Goal: Task Accomplishment & Management: Manage account settings

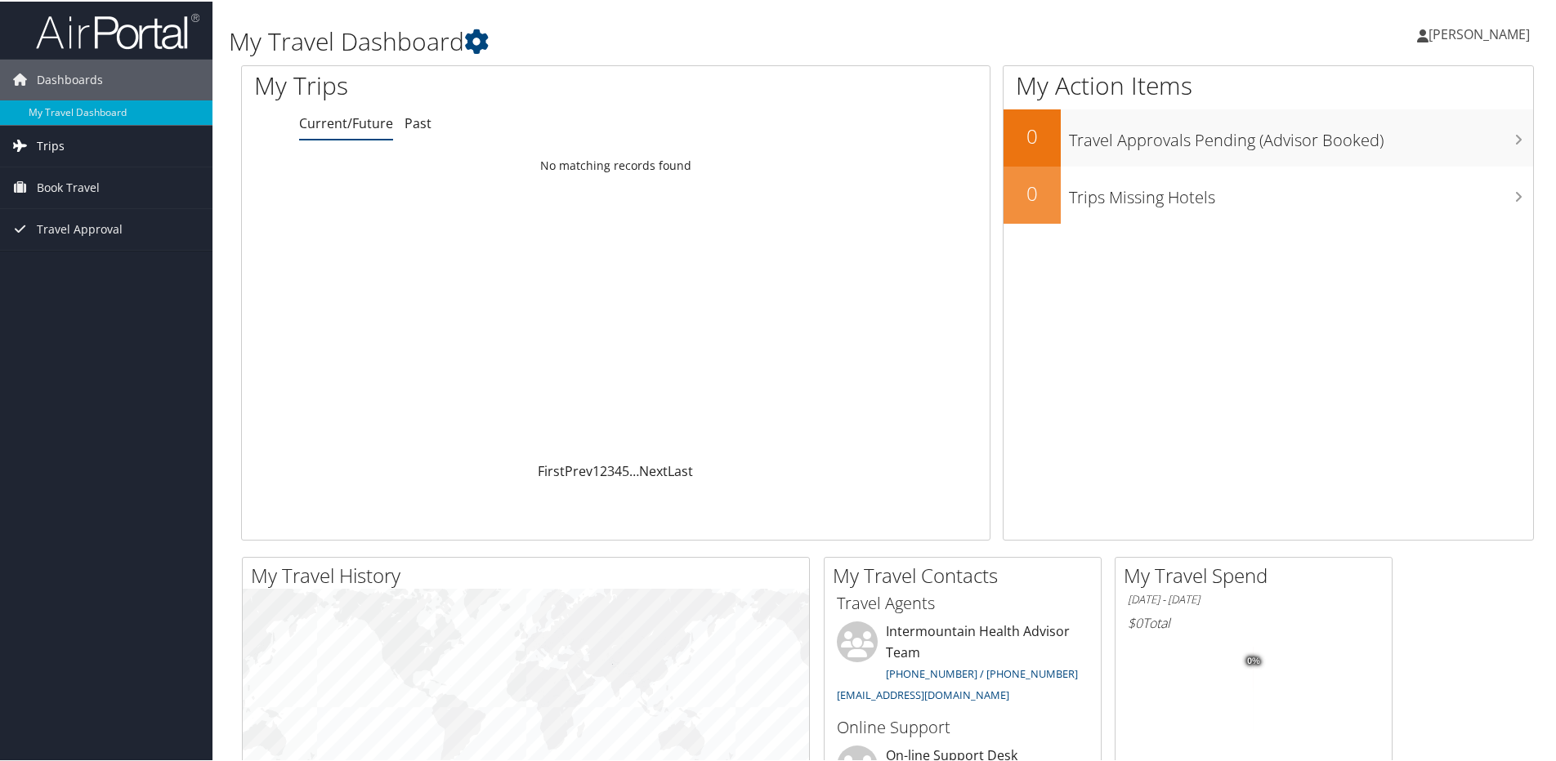
click at [55, 145] on span "Trips" at bounding box center [51, 144] width 28 height 41
click at [60, 177] on link "Current/Future Trips" at bounding box center [106, 177] width 212 height 25
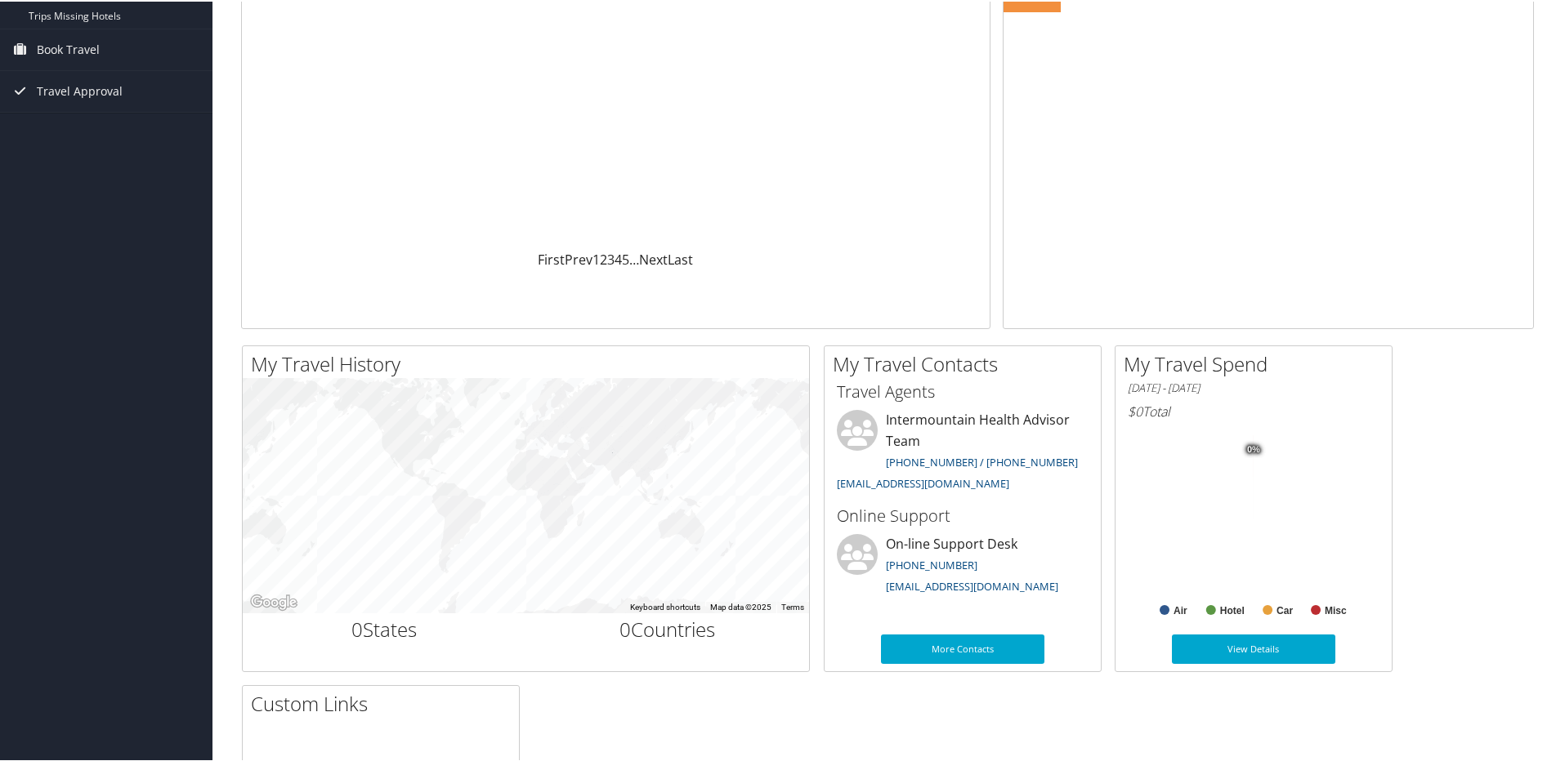
scroll to position [212, 0]
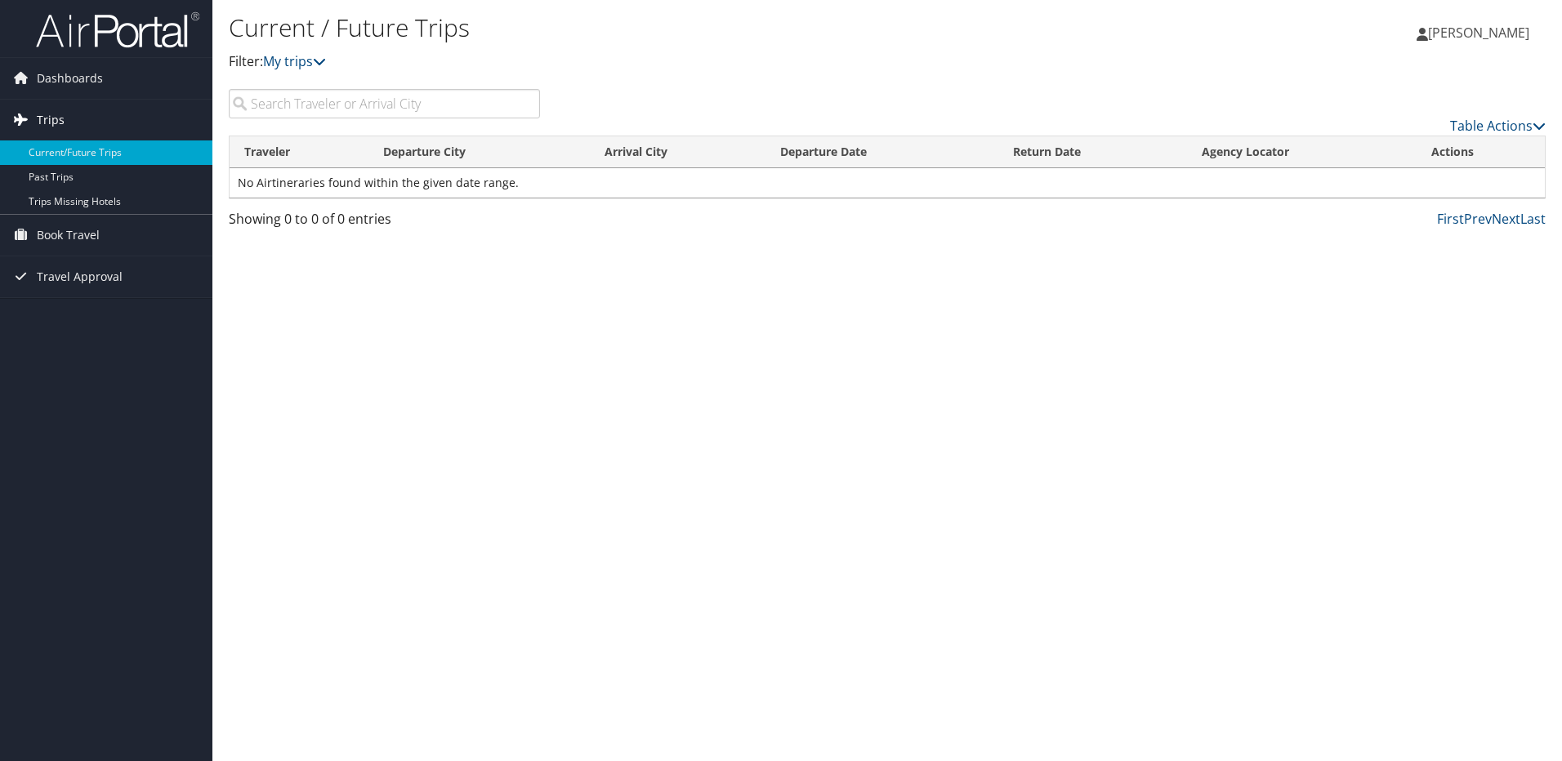
click at [51, 114] on span "Trips" at bounding box center [51, 120] width 28 height 41
click at [49, 120] on span "Trips" at bounding box center [51, 120] width 28 height 41
click at [75, 148] on link "Current/Future Trips" at bounding box center [106, 153] width 212 height 25
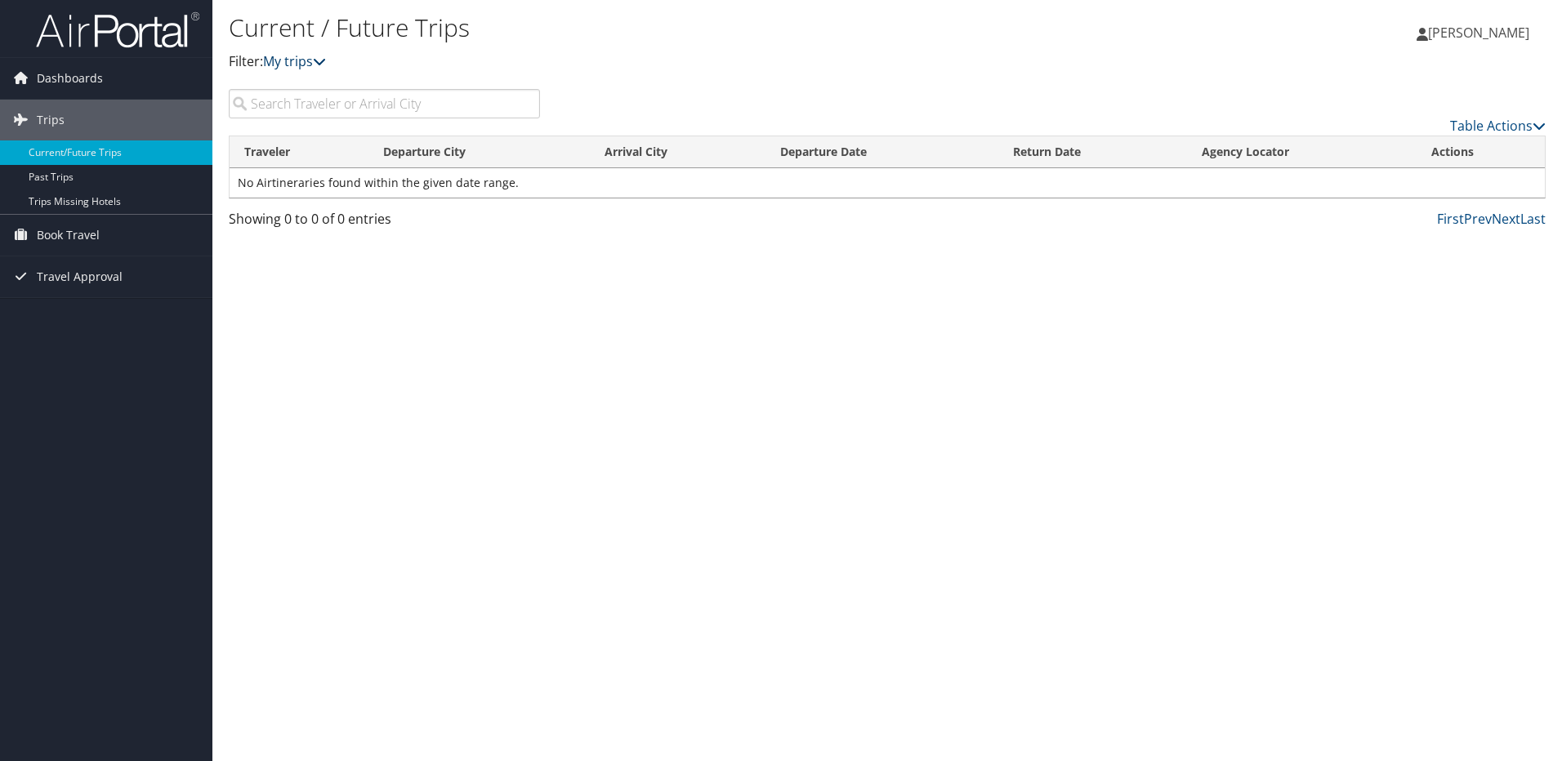
click at [320, 59] on icon at bounding box center [319, 61] width 13 height 13
click at [326, 60] on icon at bounding box center [319, 61] width 13 height 13
click at [87, 77] on span "Dashboards" at bounding box center [70, 78] width 66 height 41
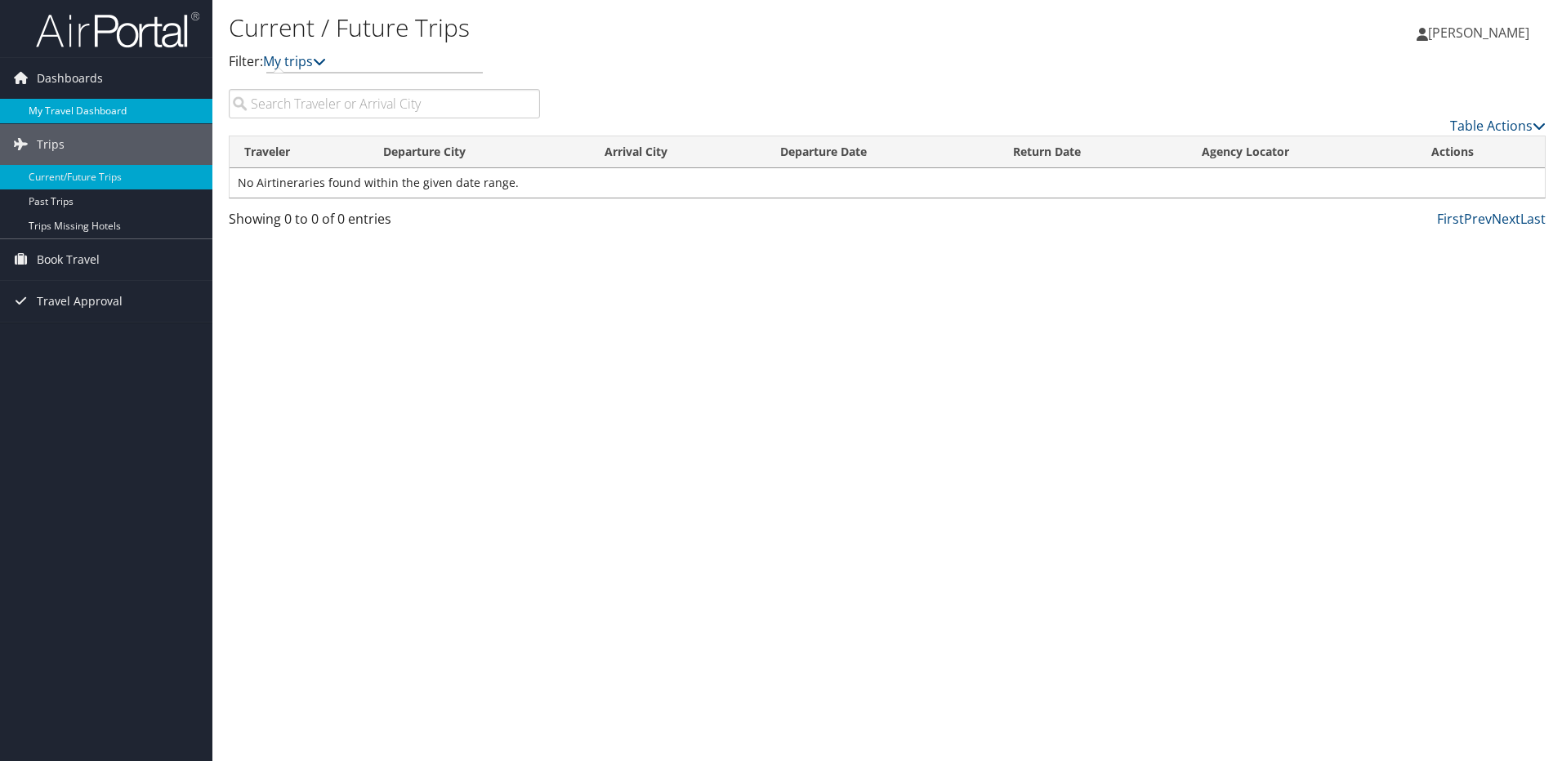
click at [93, 109] on link "My Travel Dashboard" at bounding box center [106, 111] width 212 height 25
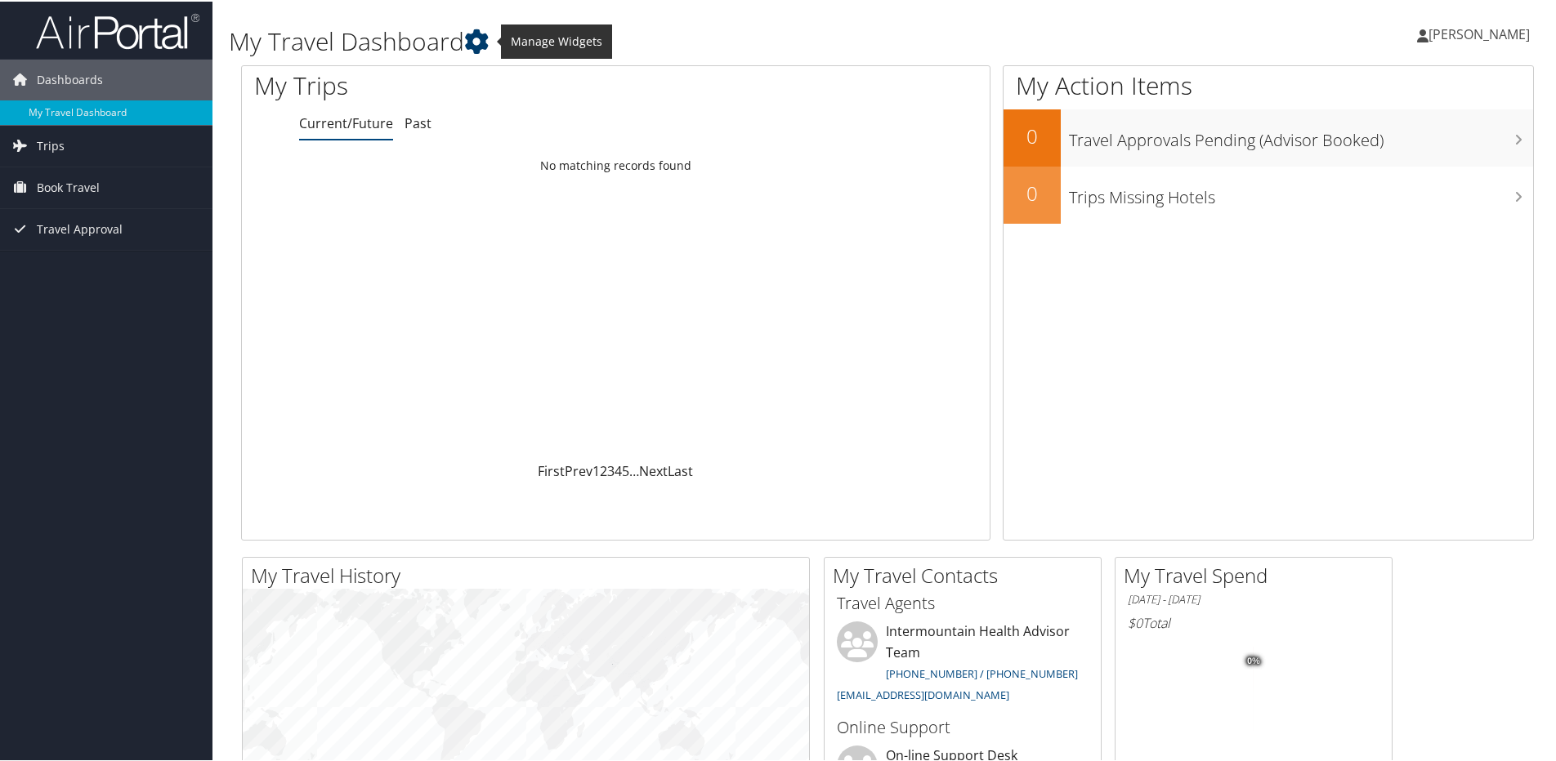
click at [484, 40] on icon at bounding box center [476, 40] width 25 height 25
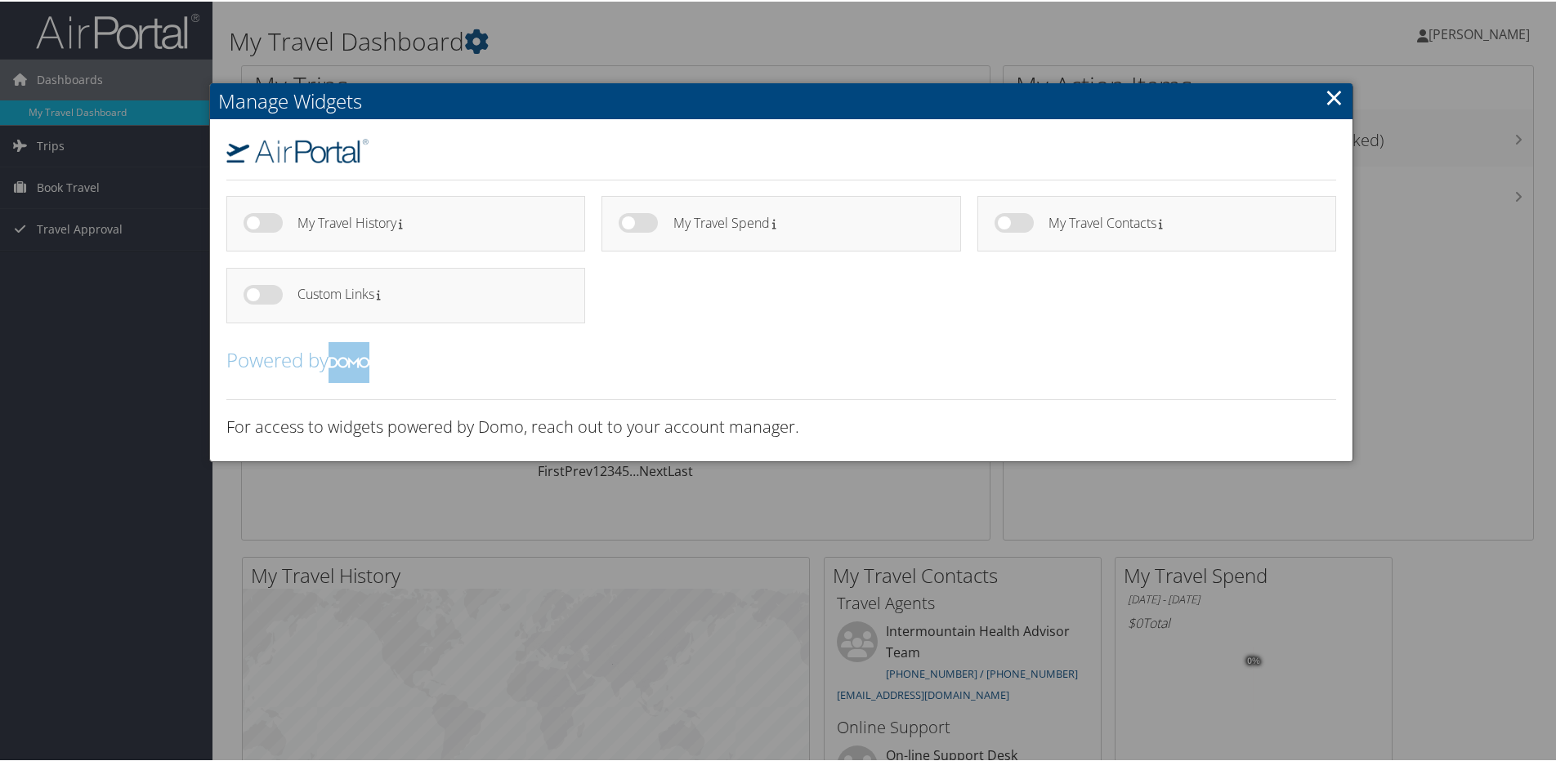
click at [1324, 92] on link "×" at bounding box center [1333, 95] width 19 height 33
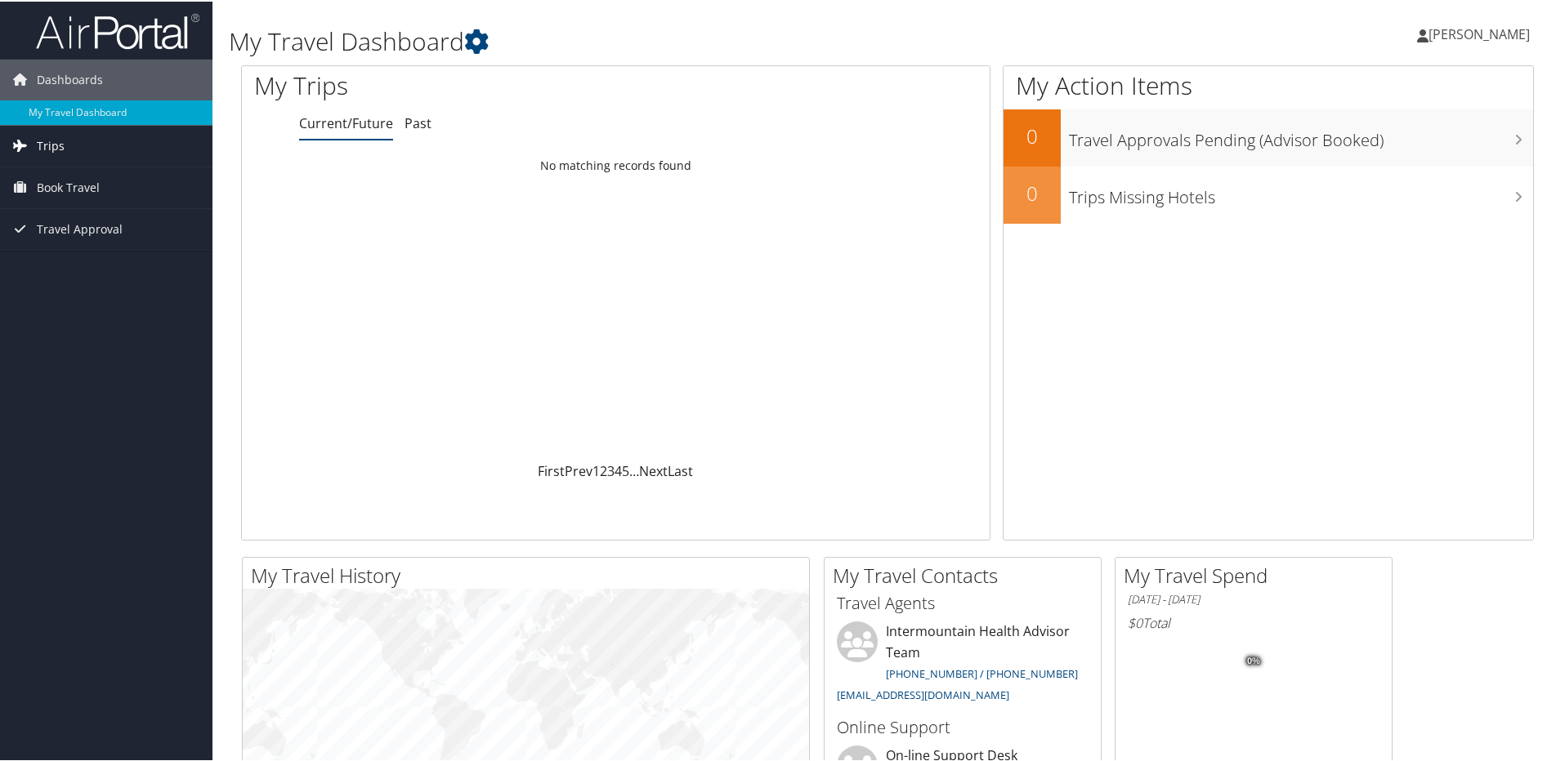
click at [50, 145] on span "Trips" at bounding box center [51, 144] width 28 height 41
click at [60, 298] on span "Travel Approval" at bounding box center [80, 301] width 86 height 41
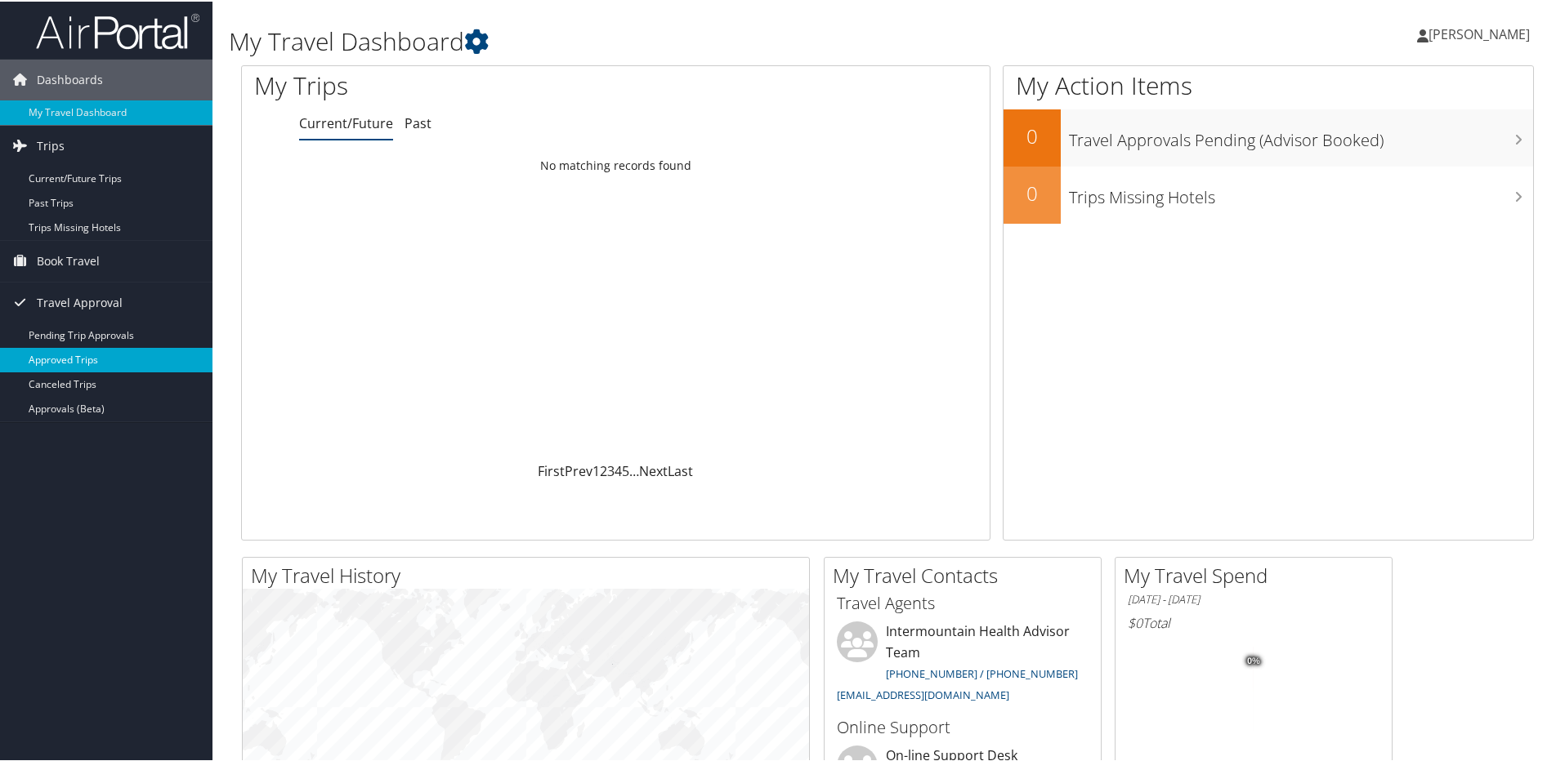
click at [51, 357] on link "Approved Trips" at bounding box center [106, 358] width 212 height 25
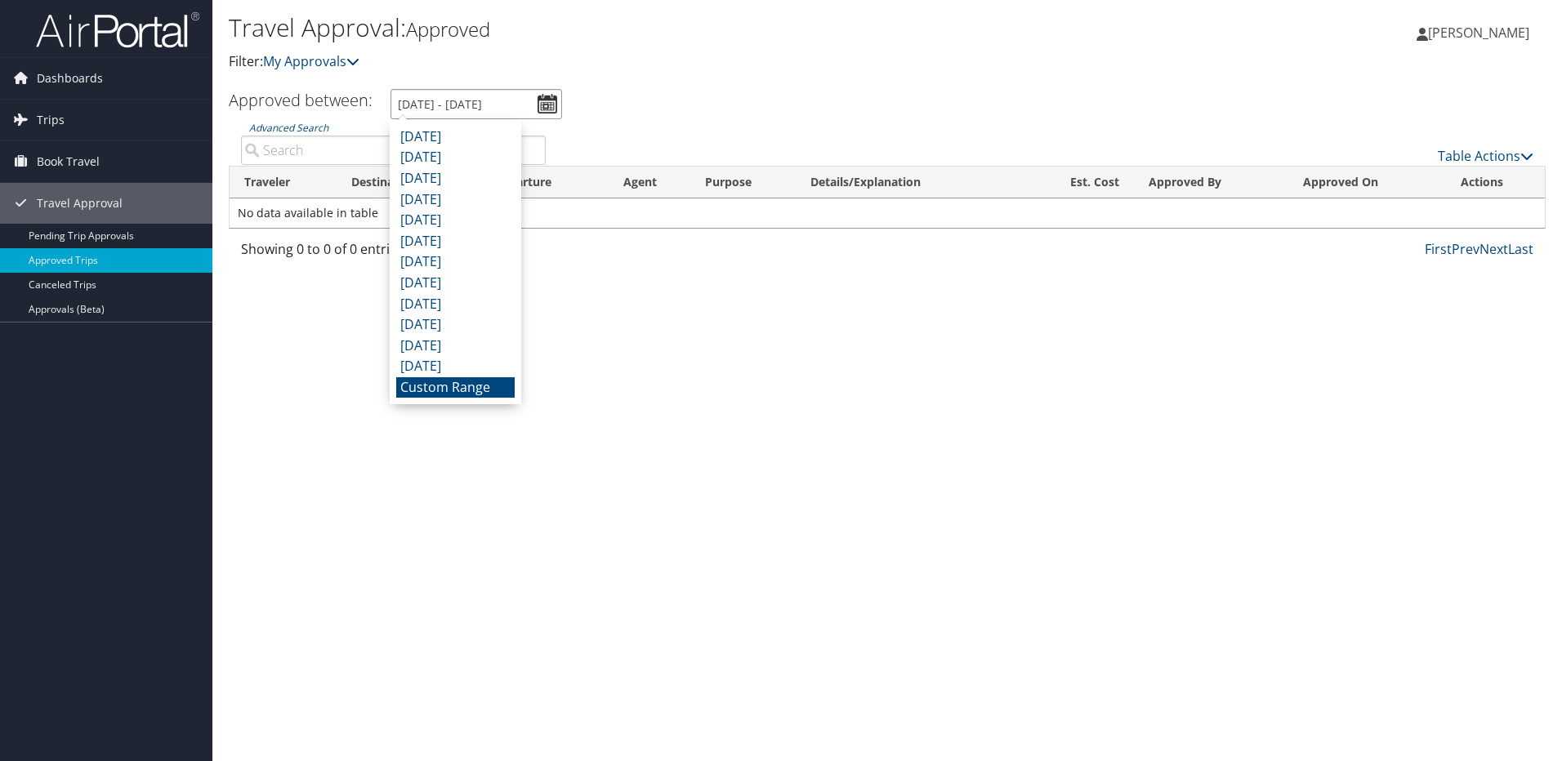
click at [552, 96] on input "9/12/2025 - 10/12/2025" at bounding box center [477, 104] width 172 height 30
click at [484, 136] on li "September 2025" at bounding box center [455, 137] width 118 height 21
click at [553, 105] on input "9/1/2025 - 9/30/2025" at bounding box center [477, 104] width 172 height 30
click at [477, 387] on li "Custom Range" at bounding box center [455, 387] width 118 height 21
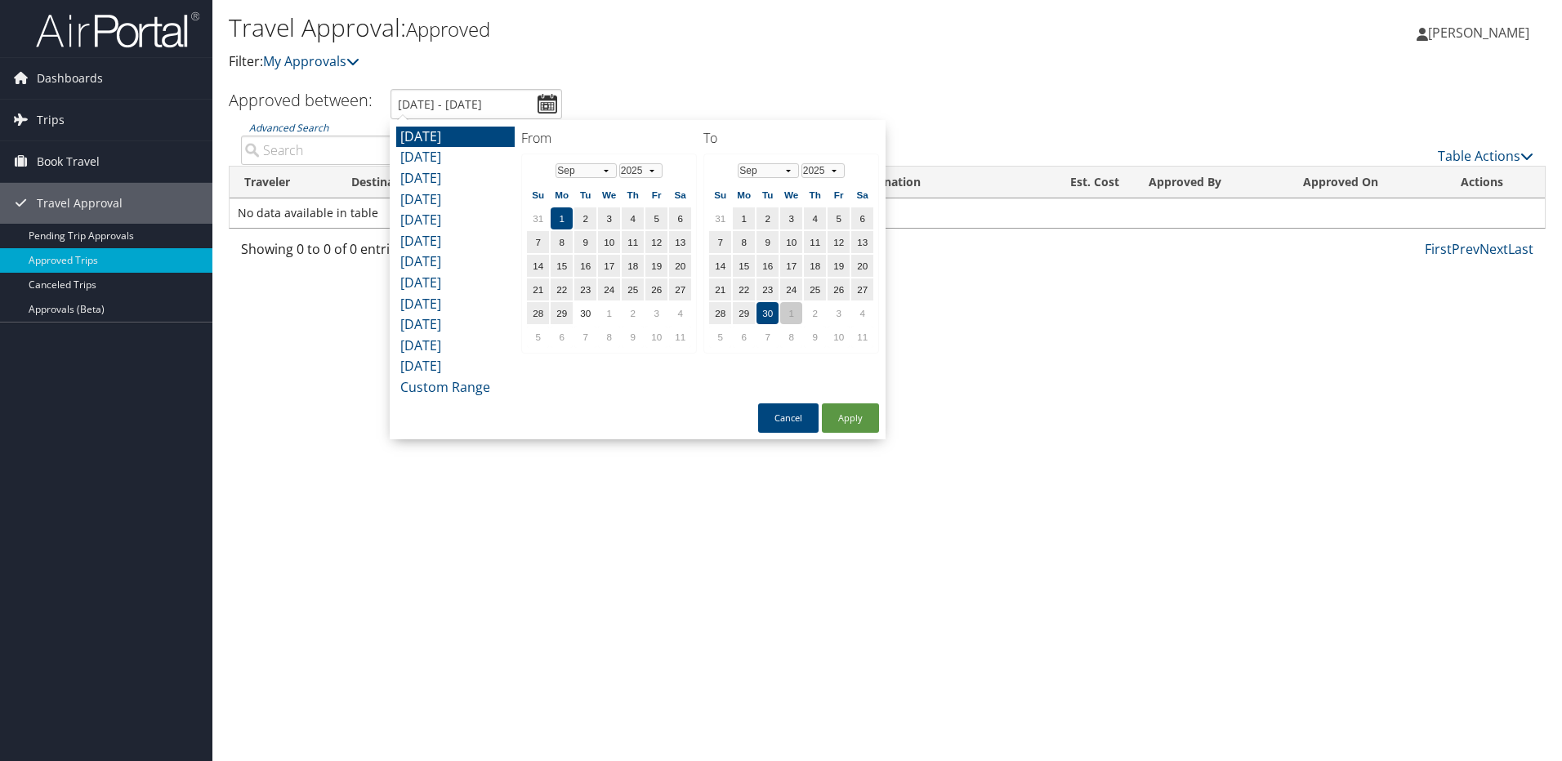
click at [791, 311] on td "1" at bounding box center [791, 313] width 22 height 22
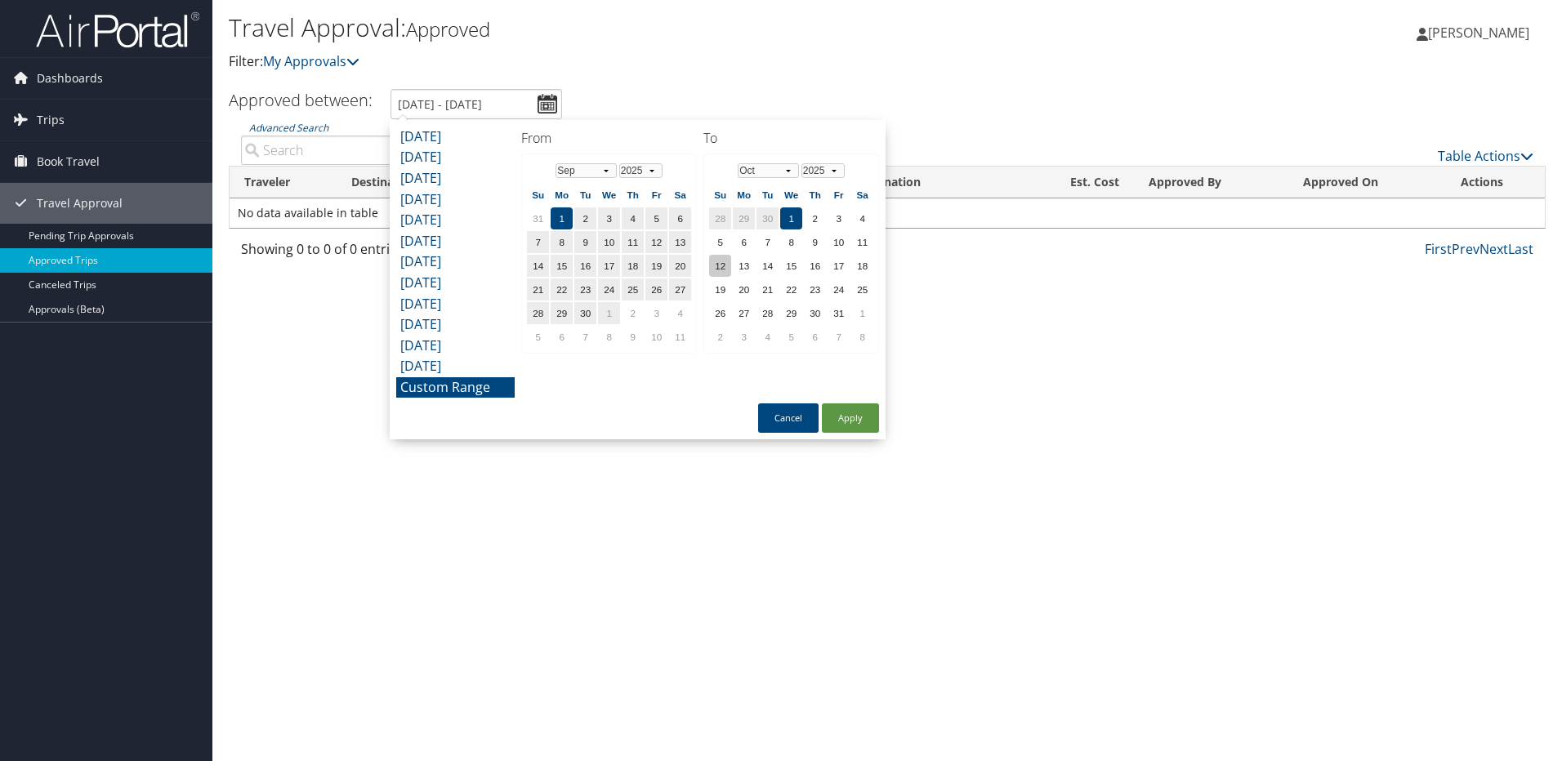
click at [724, 267] on td "12" at bounding box center [720, 266] width 22 height 22
click at [849, 419] on button "Apply" at bounding box center [850, 418] width 57 height 29
type input "9/1/2025 - 10/12/2025"
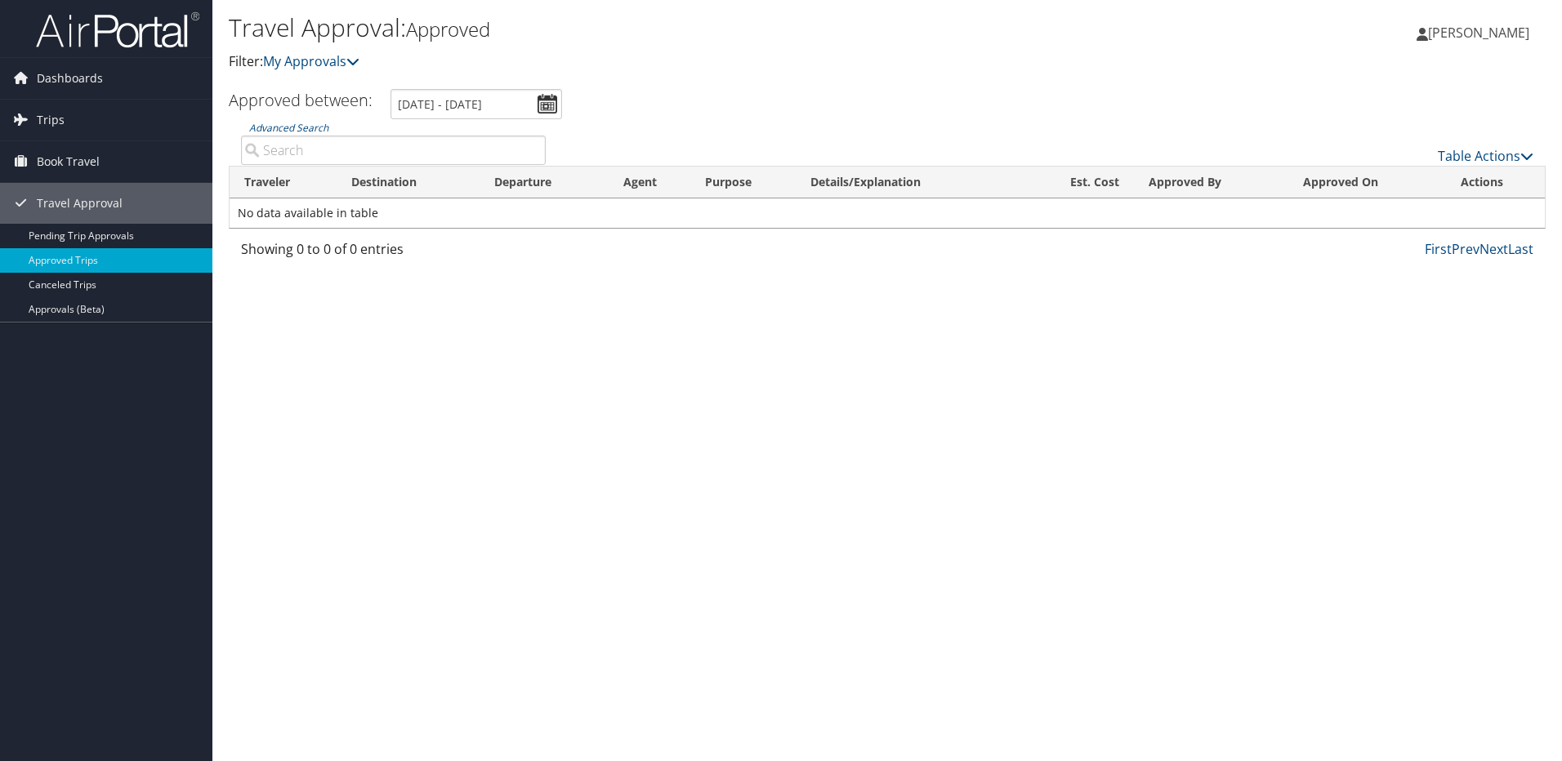
click at [1502, 31] on span "[PERSON_NAME]" at bounding box center [1478, 33] width 101 height 18
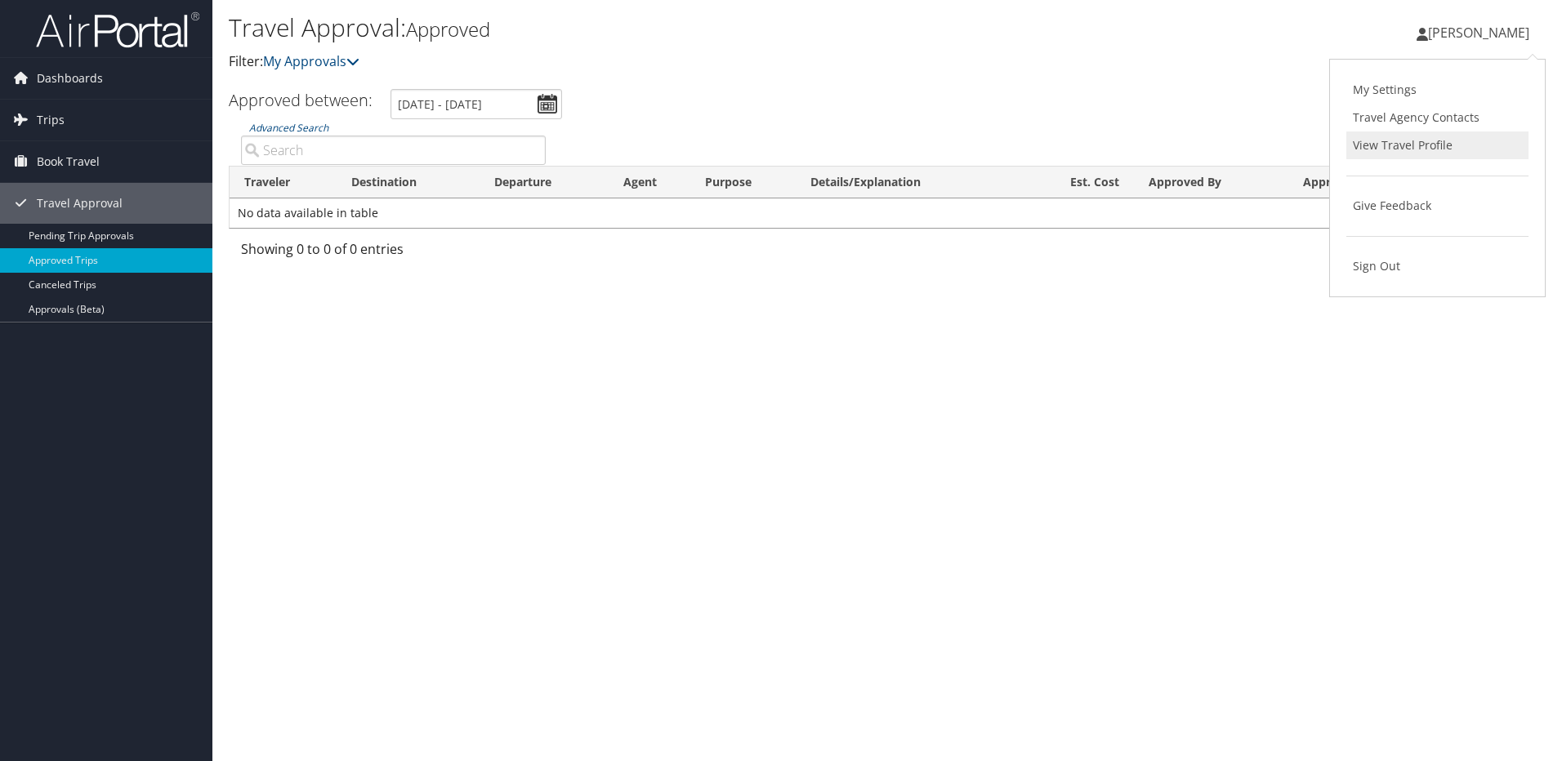
click at [1409, 141] on link "View Travel Profile" at bounding box center [1437, 146] width 182 height 28
